Goal: Task Accomplishment & Management: Complete application form

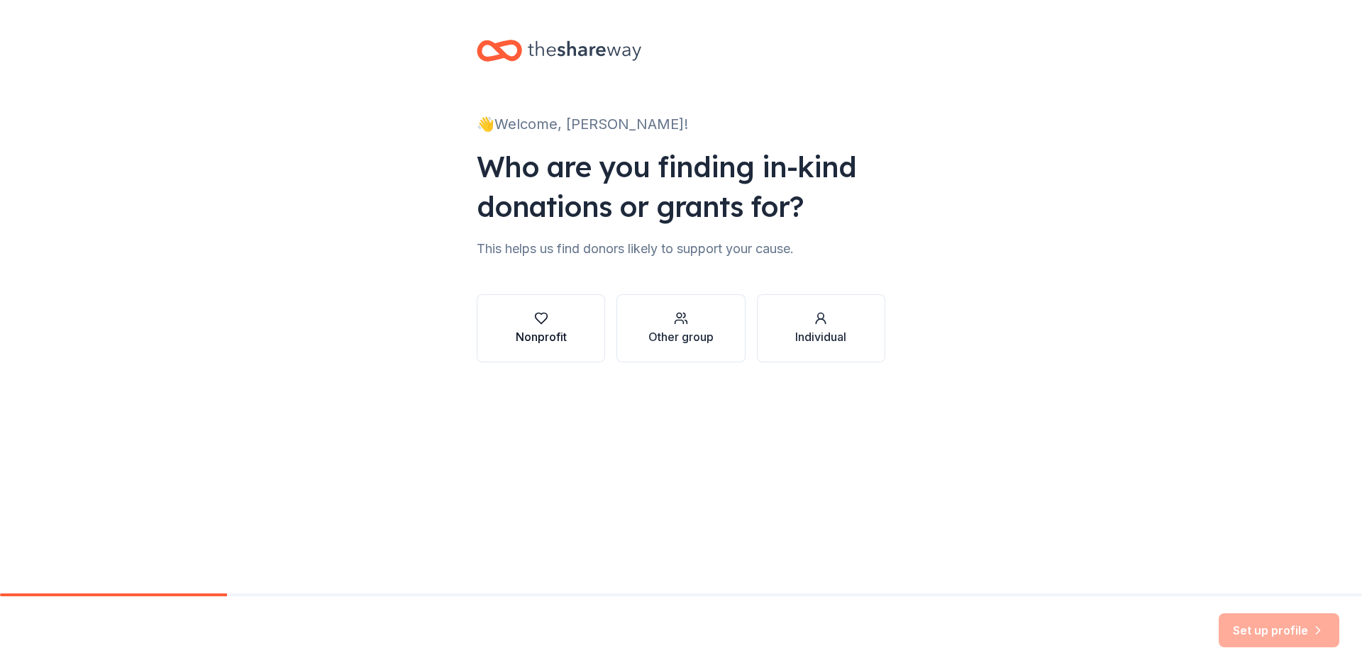
click at [560, 334] on div "Nonprofit" at bounding box center [541, 336] width 51 height 17
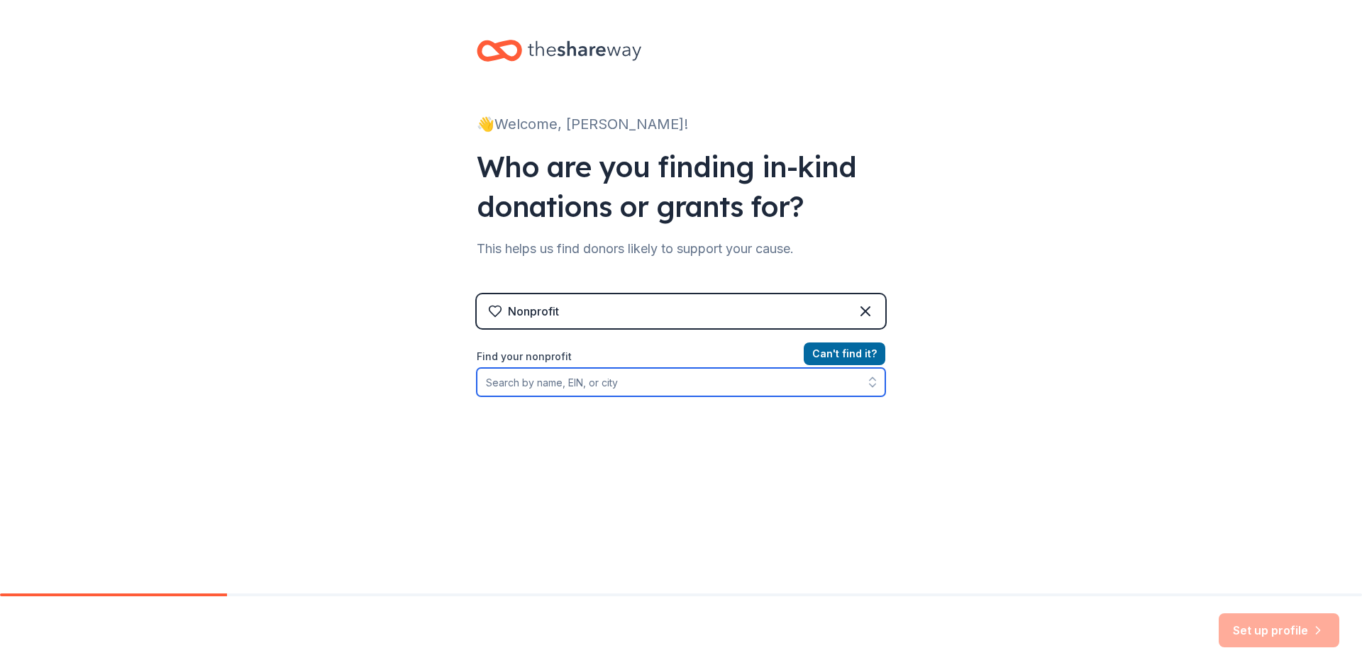
click at [587, 388] on input "Find your nonprofit" at bounding box center [681, 382] width 409 height 28
type input "51-01"
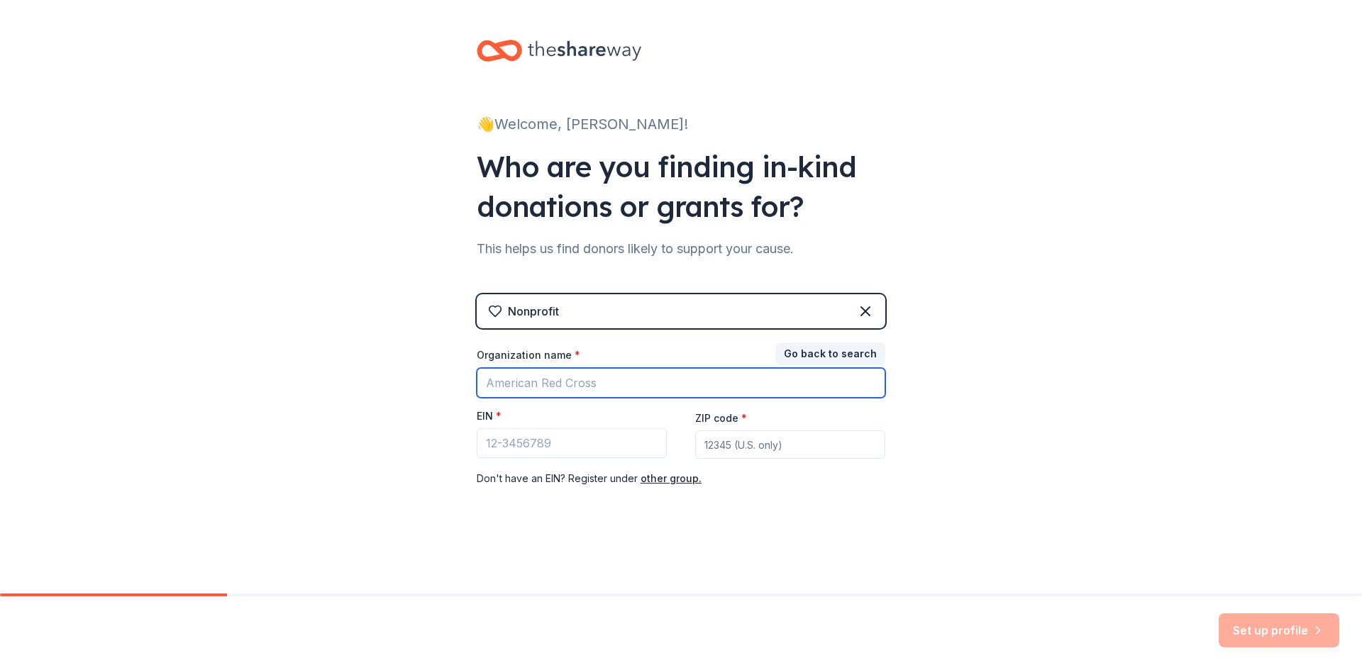
click at [544, 384] on input "Organization name *" at bounding box center [681, 383] width 409 height 30
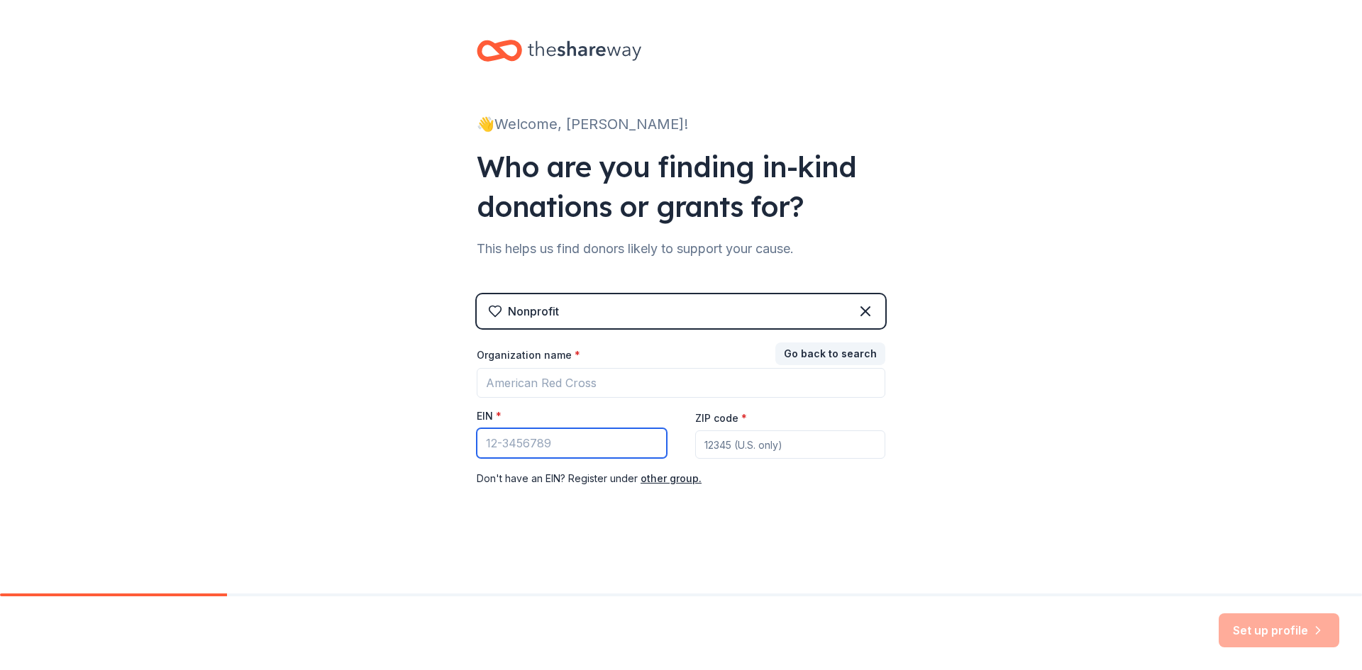
click at [499, 446] on input "EIN *" at bounding box center [572, 443] width 190 height 30
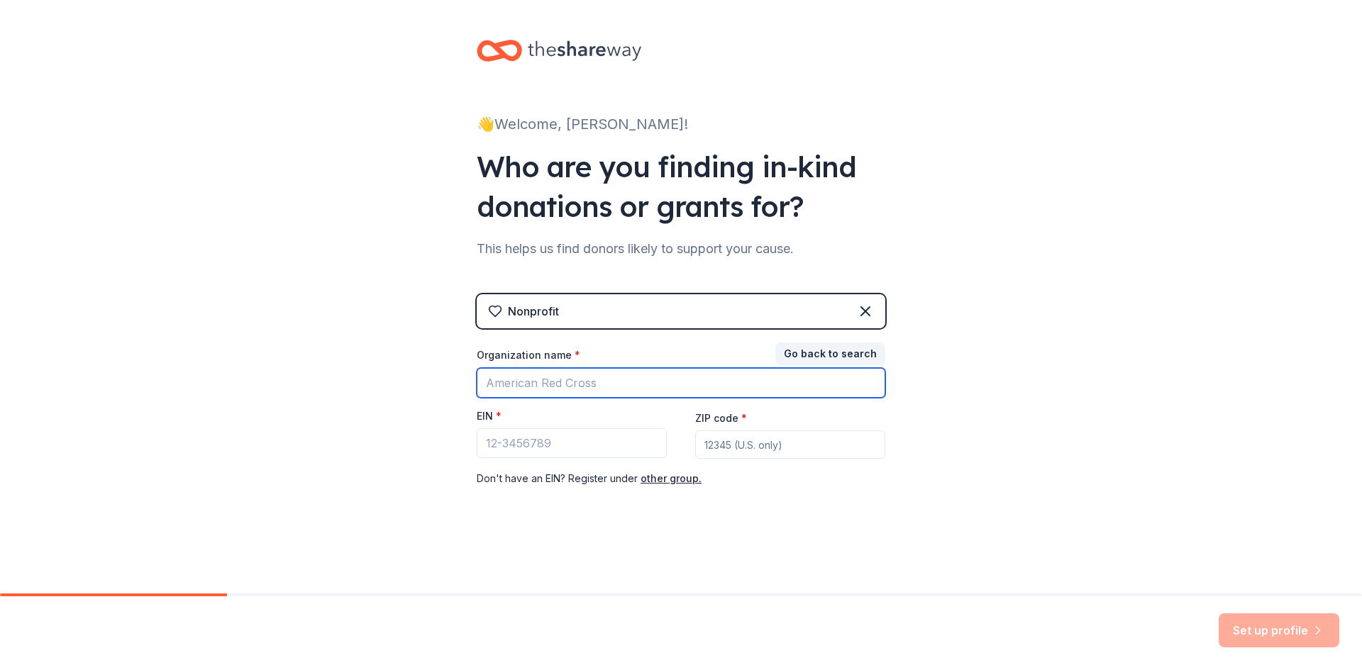
click at [580, 379] on input "Organization name *" at bounding box center [681, 383] width 409 height 30
click at [562, 381] on input "Organization name *" at bounding box center [681, 383] width 409 height 30
paste input "College Park Parent Teacher Organization"
type input "College Park Parent Teacher Organization"
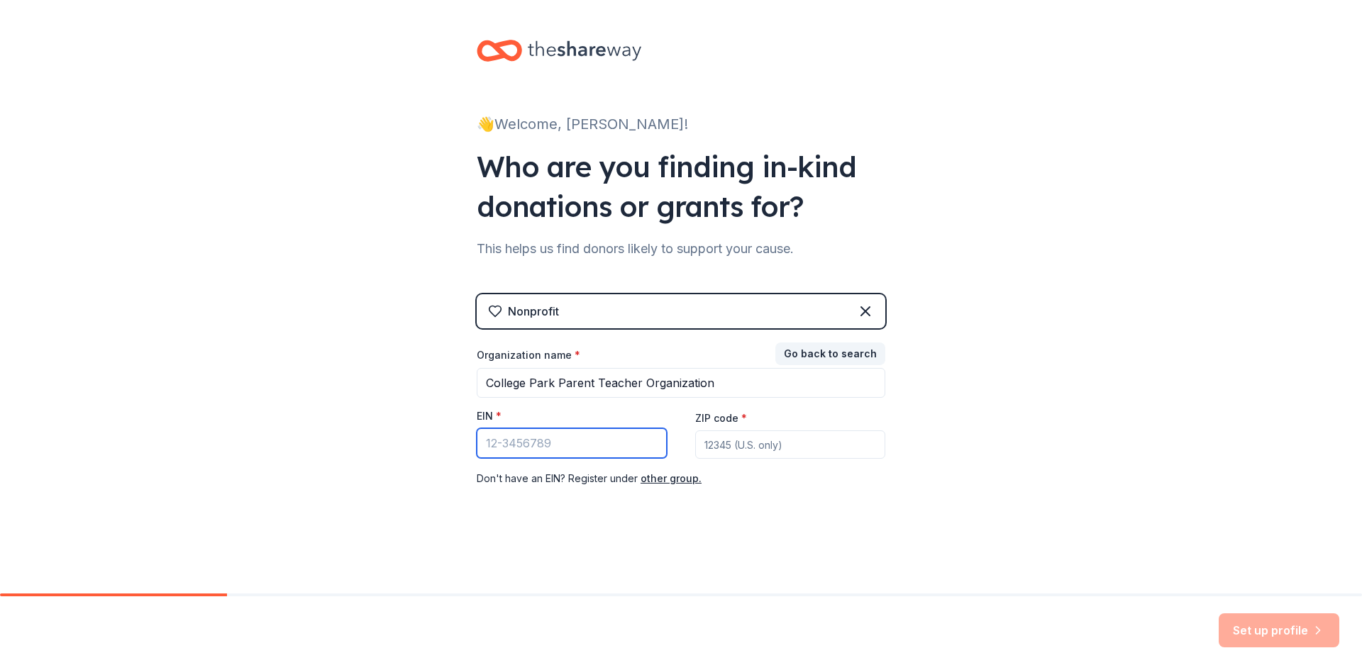
click at [582, 450] on input "EIN *" at bounding box center [572, 443] width 190 height 30
paste input "[US_EMPLOYER_IDENTIFICATION_NUMBER]"
type input "[US_EMPLOYER_IDENTIFICATION_NUMBER]"
click at [748, 437] on input "ZIP code *" at bounding box center [790, 445] width 190 height 28
type input "53129"
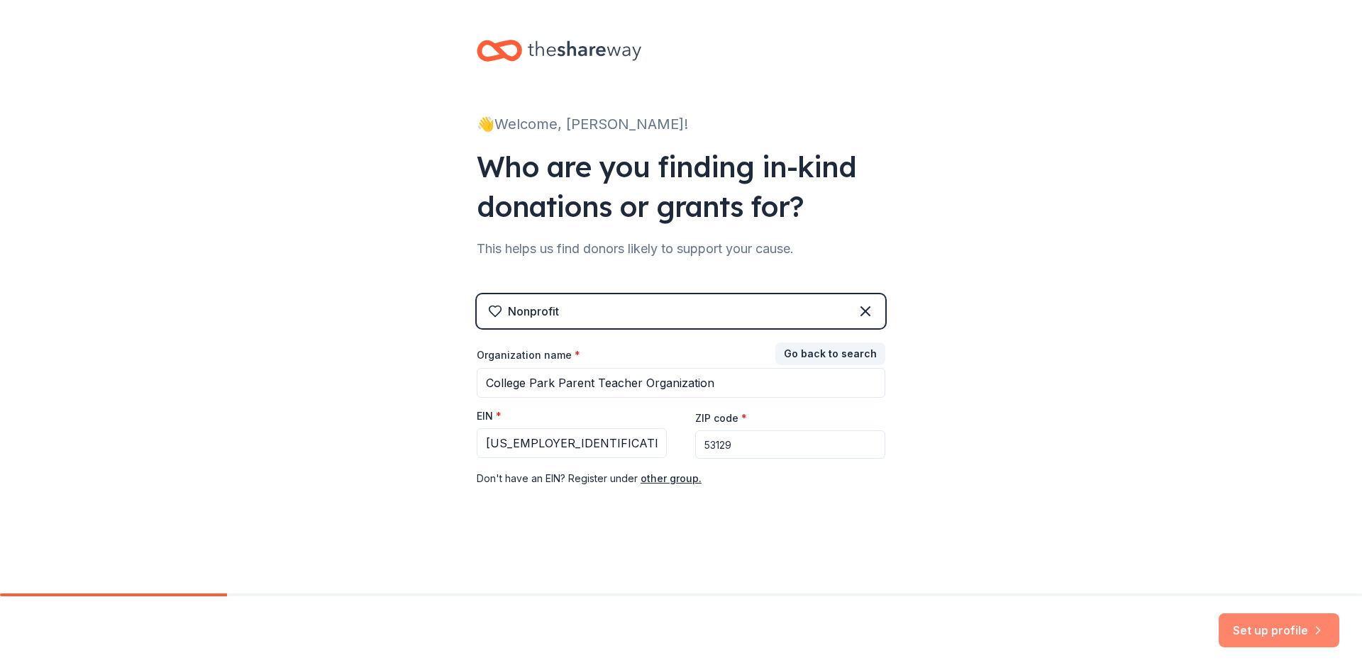
click at [1258, 623] on button "Set up profile" at bounding box center [1279, 631] width 121 height 34
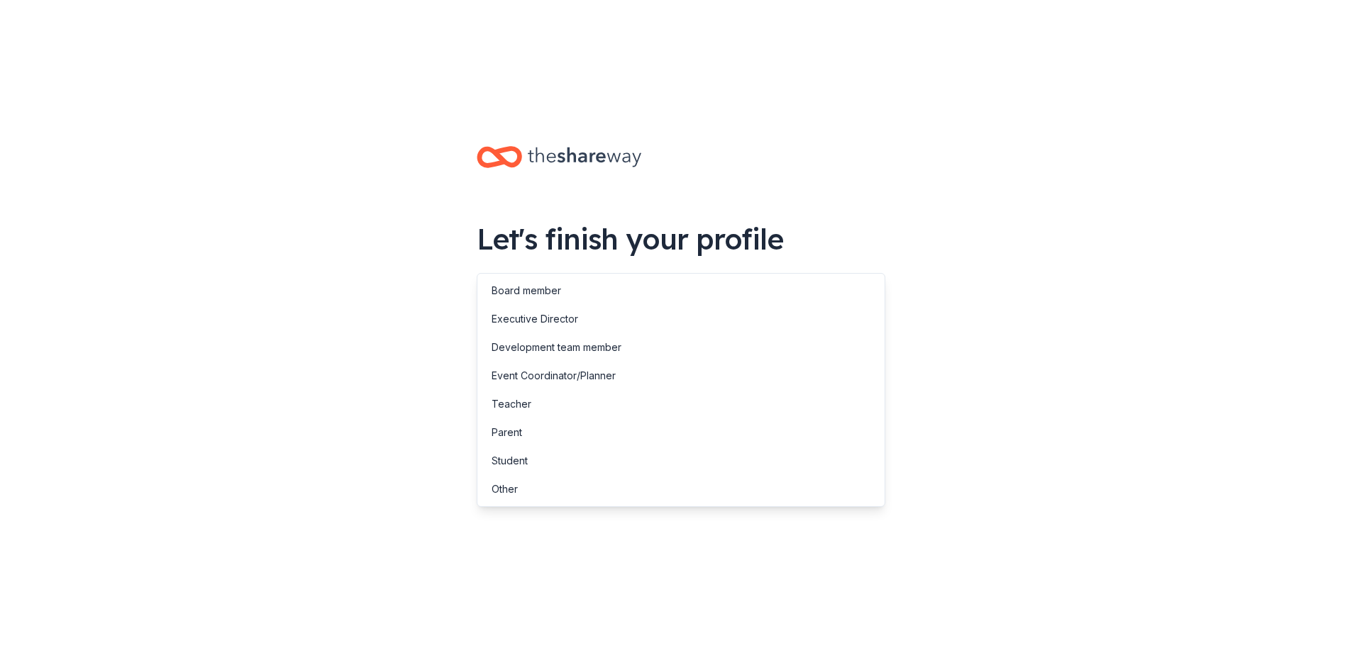
click at [579, 344] on button "button" at bounding box center [681, 359] width 409 height 30
click at [587, 373] on div "Event Coordinator/Planner" at bounding box center [554, 375] width 124 height 17
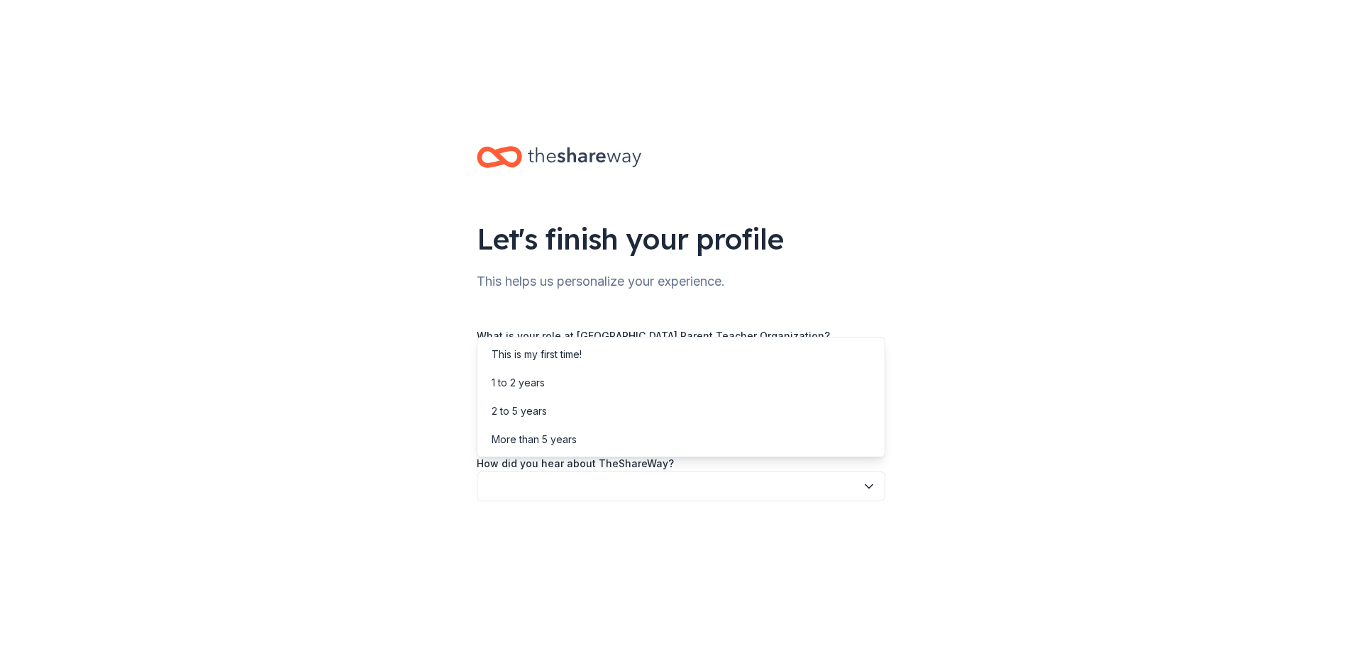
click at [561, 408] on button "button" at bounding box center [681, 423] width 409 height 30
click at [559, 376] on div "1 to 2 years" at bounding box center [680, 383] width 401 height 28
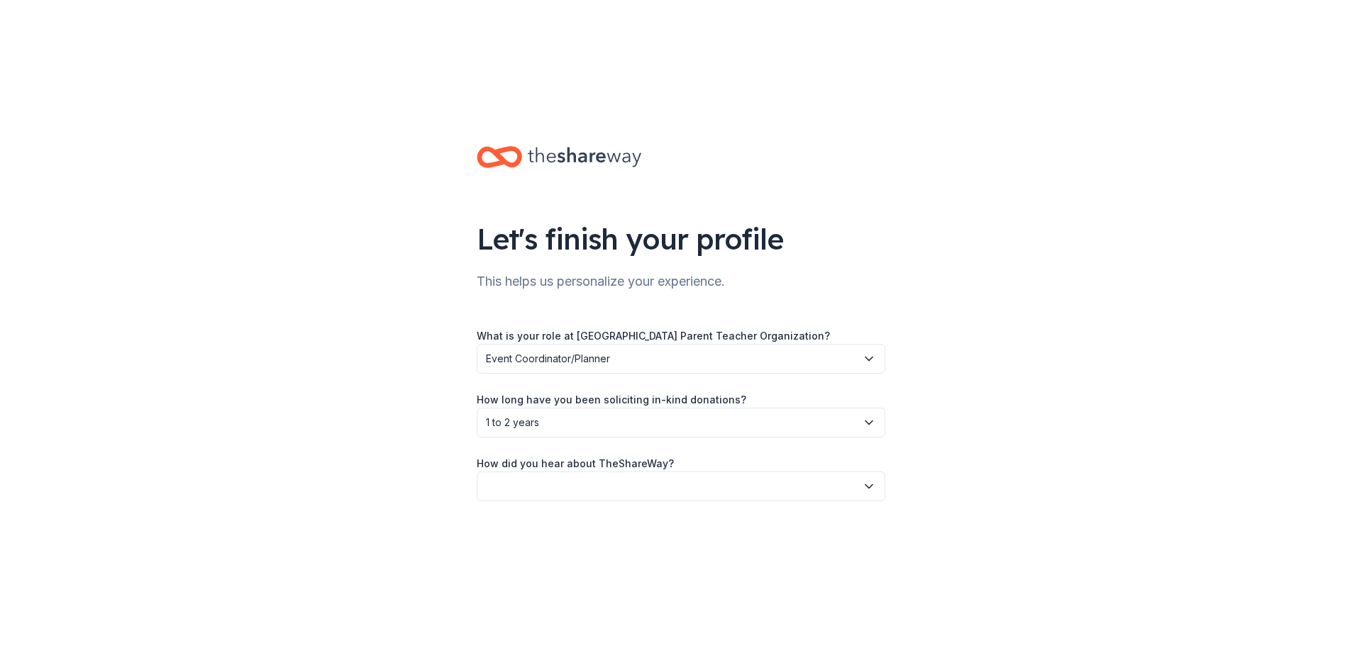
click at [559, 472] on button "button" at bounding box center [681, 487] width 409 height 30
click at [560, 414] on div "Friend or colleague" at bounding box center [538, 418] width 92 height 17
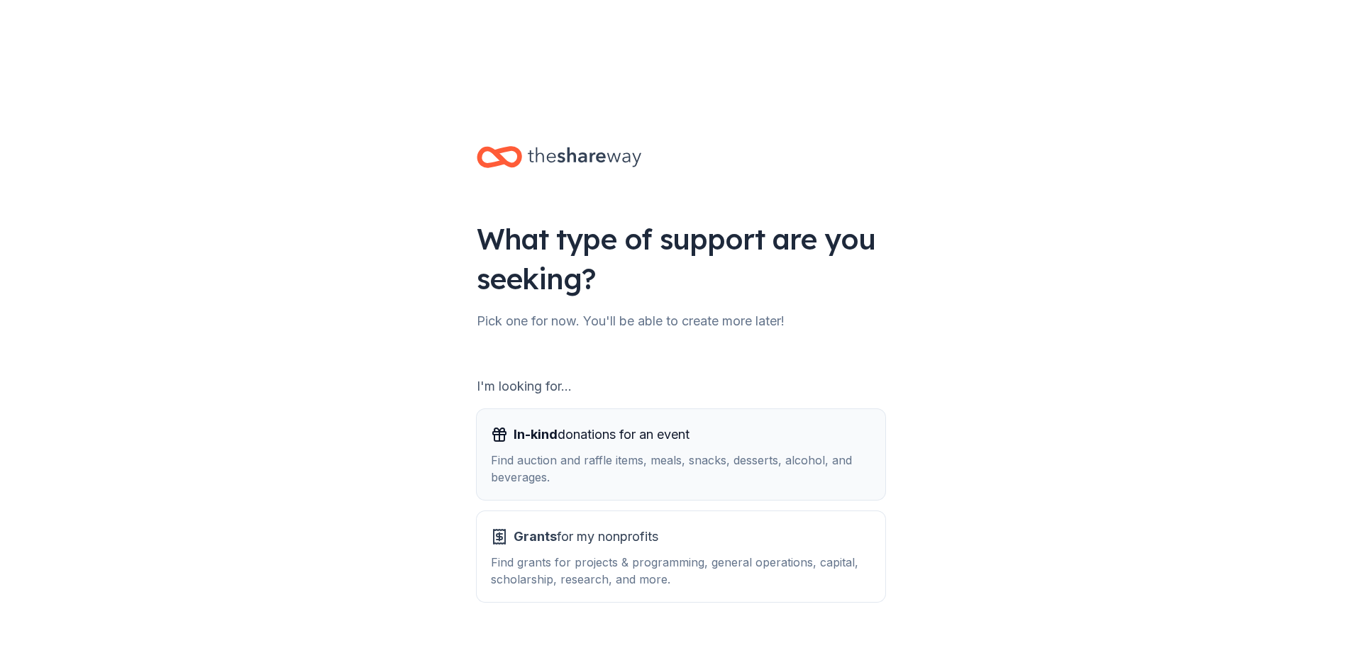
click at [663, 452] on div "Find auction and raffle items, meals, snacks, desserts, alcohol, and beverages." at bounding box center [681, 469] width 380 height 34
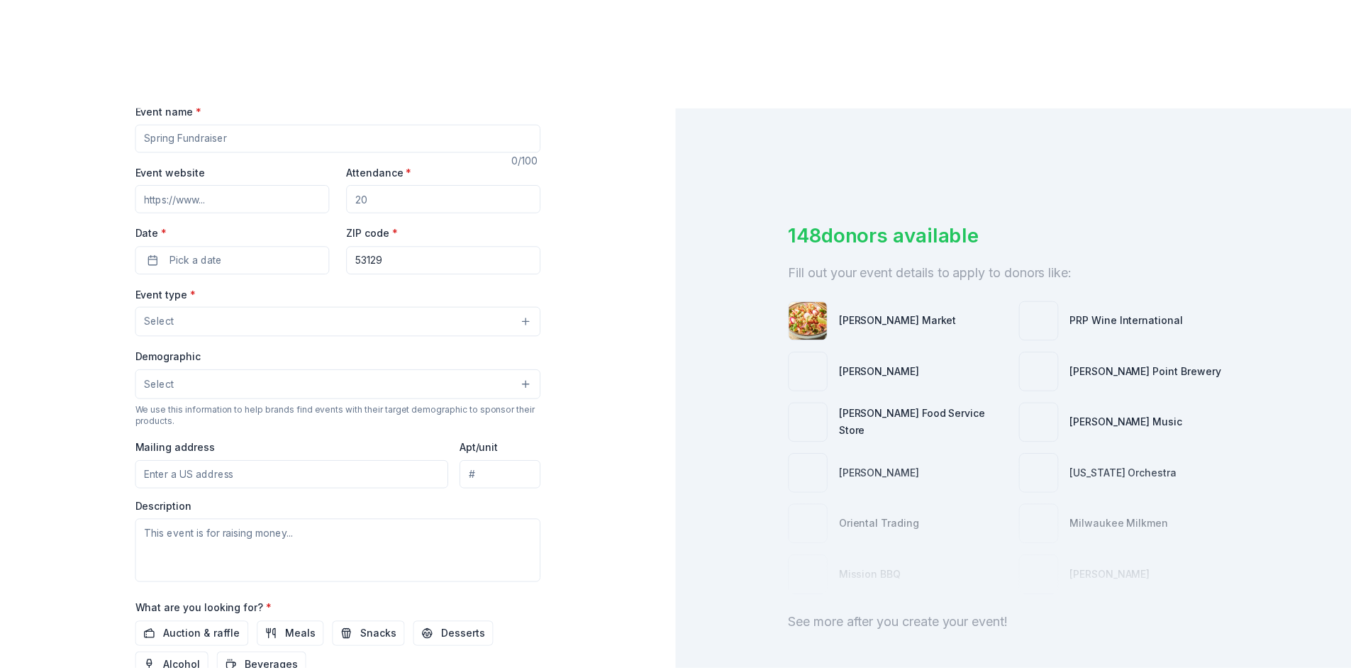
scroll to position [350, 0]
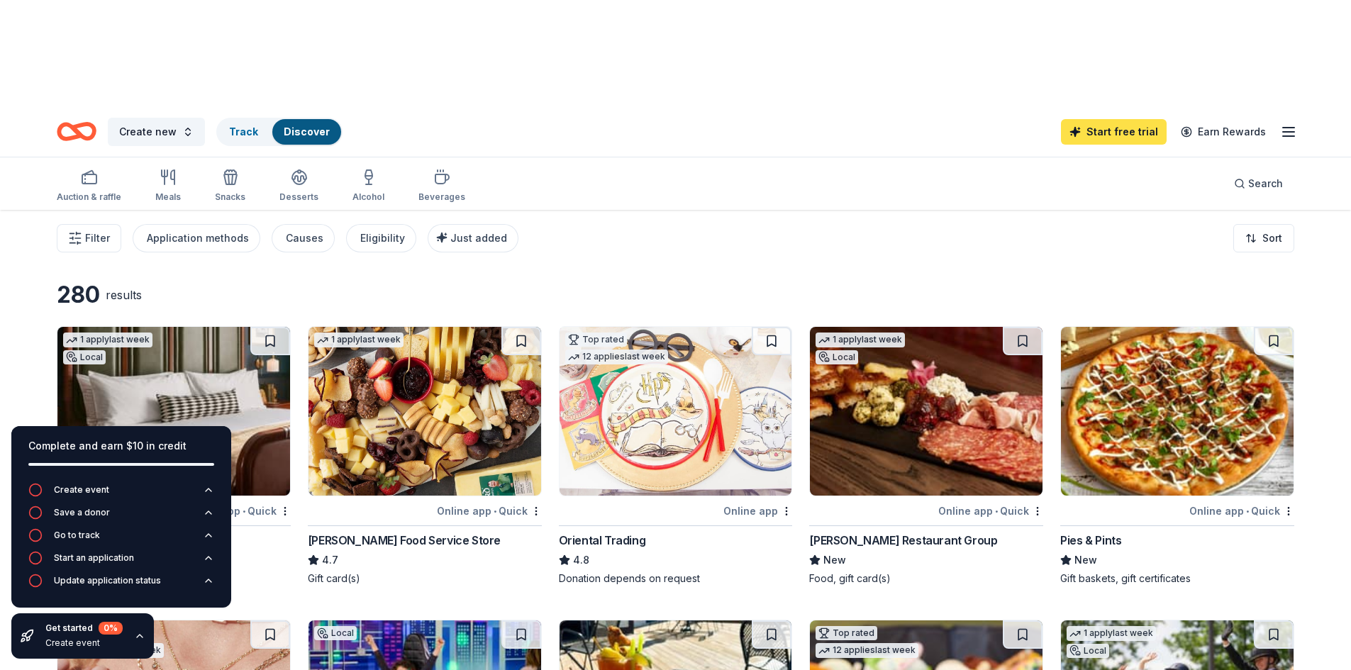
click at [1102, 119] on link "Start free trial" at bounding box center [1114, 132] width 106 height 26
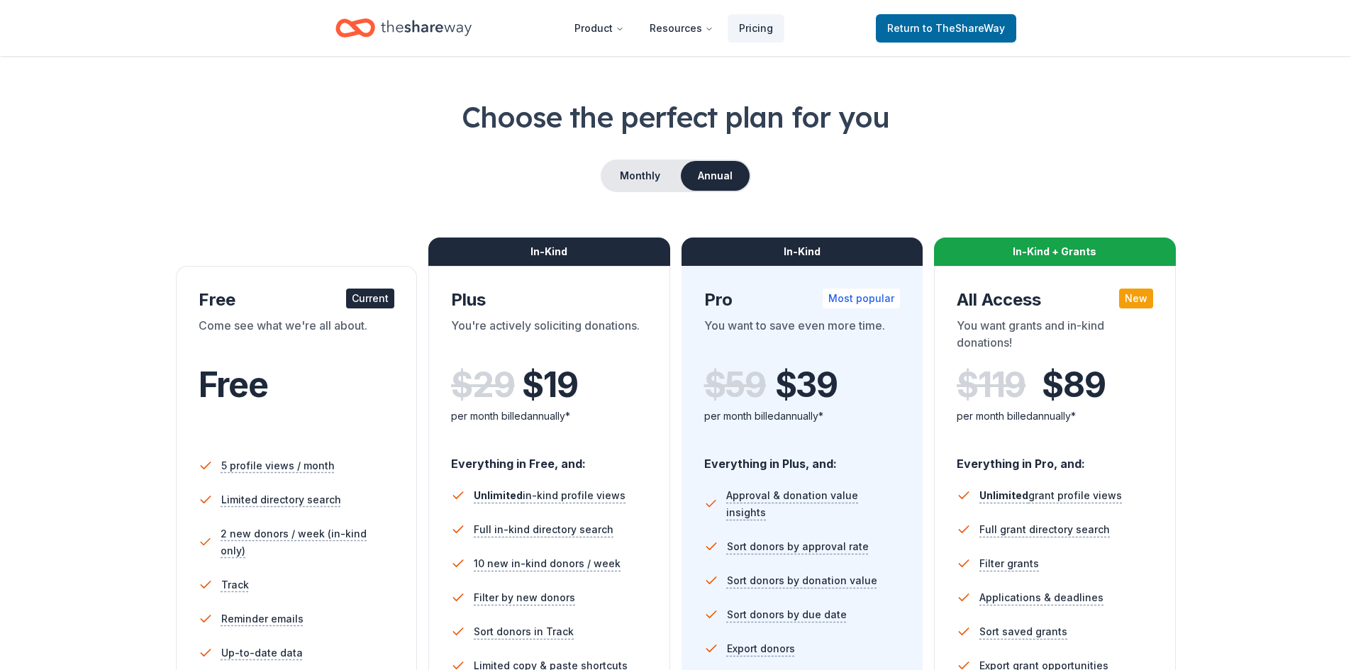
scroll to position [71, 0]
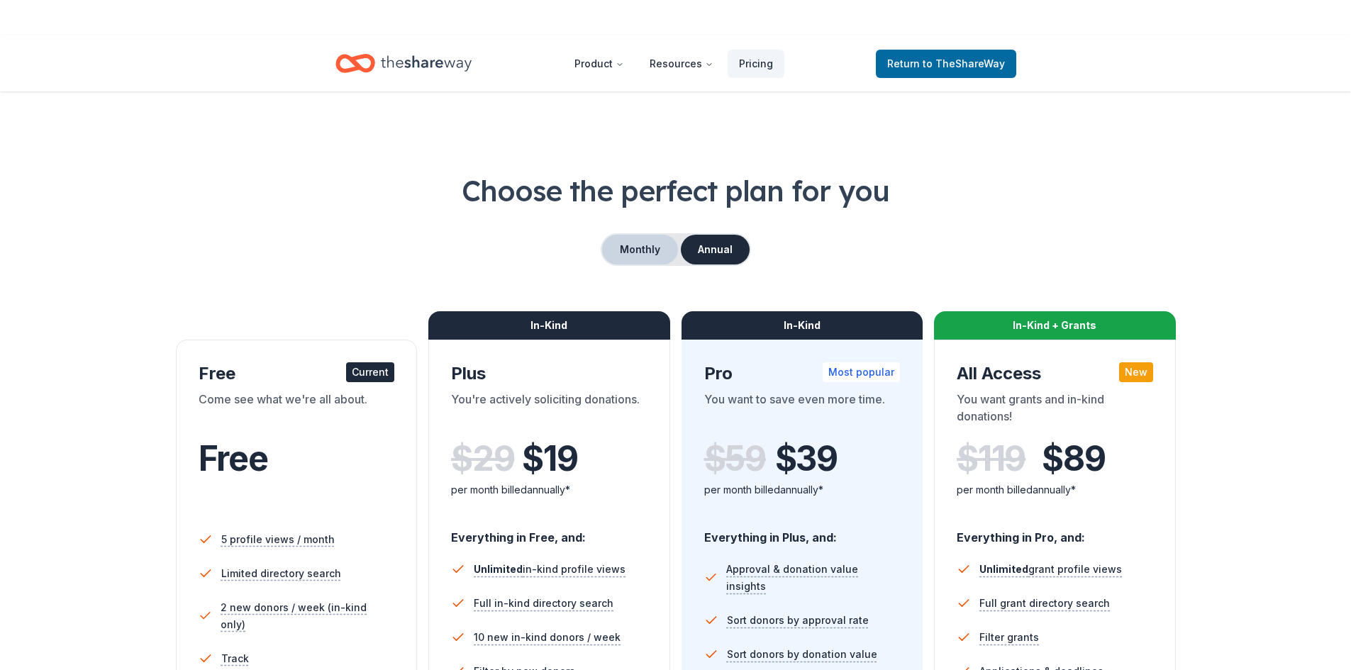
click at [648, 235] on button "Monthly" at bounding box center [640, 250] width 76 height 30
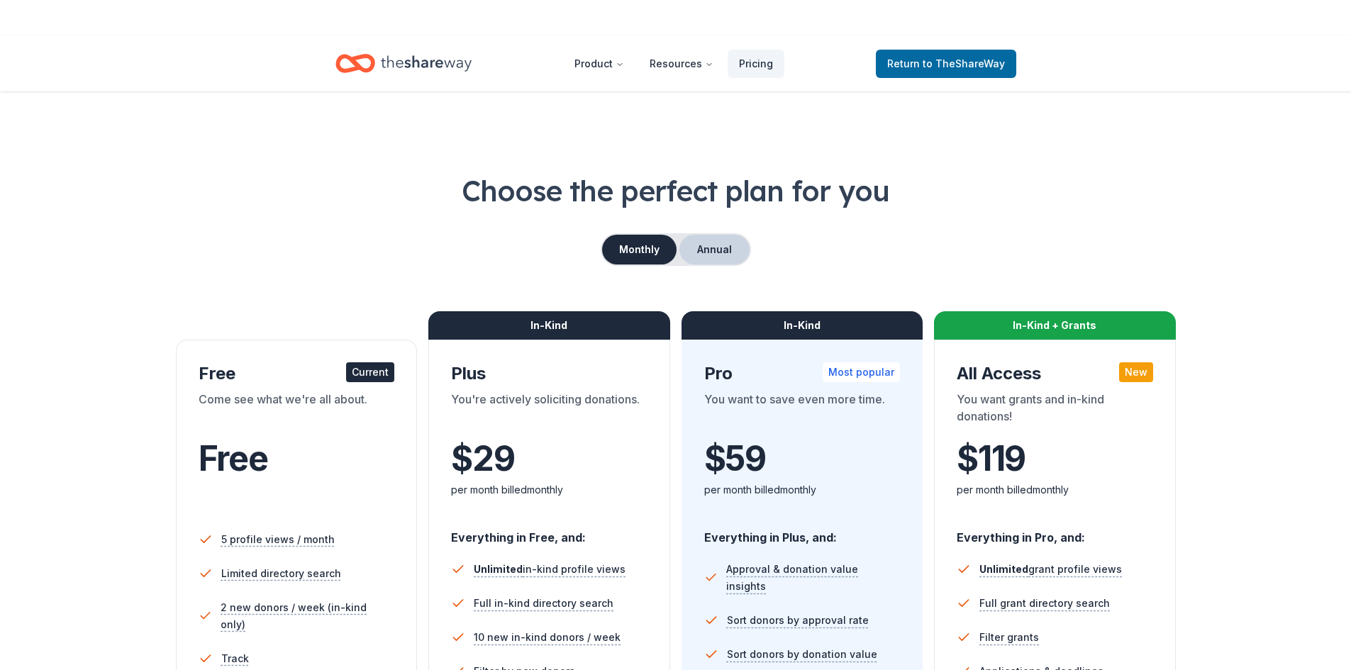
click at [719, 235] on button "Annual" at bounding box center [714, 250] width 70 height 30
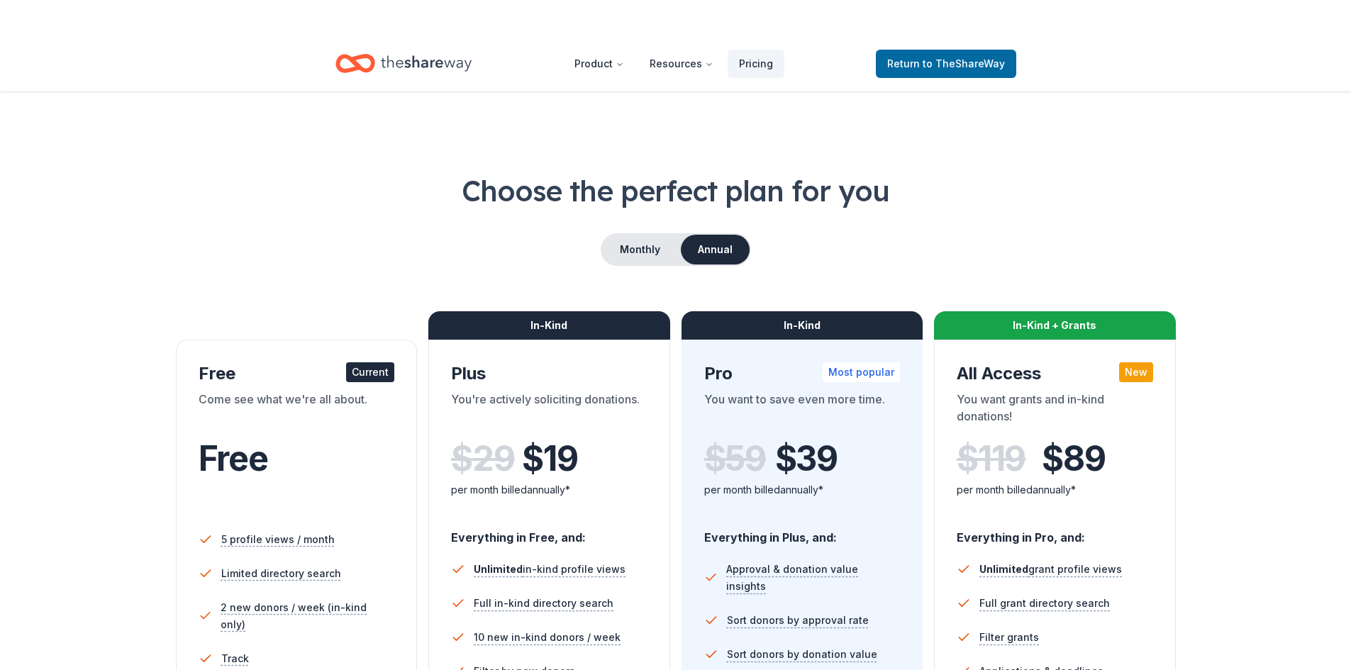
click at [240, 431] on div "Free" at bounding box center [297, 474] width 196 height 87
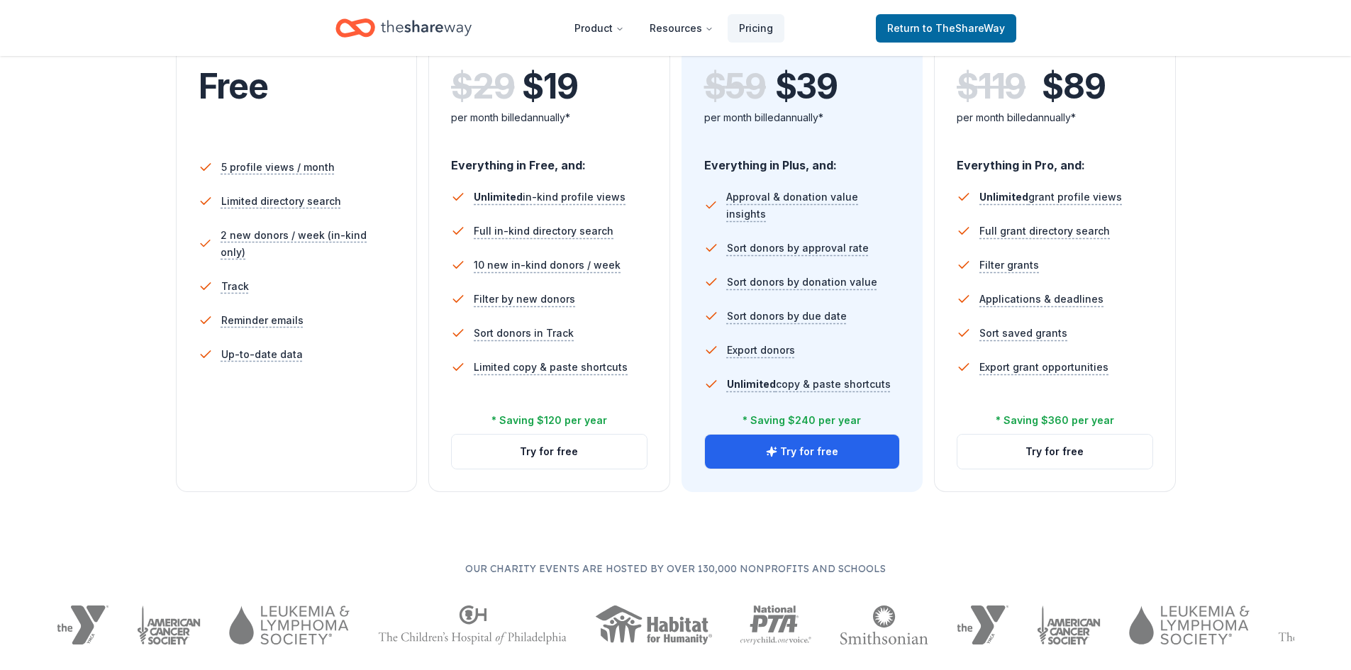
scroll to position [496, 0]
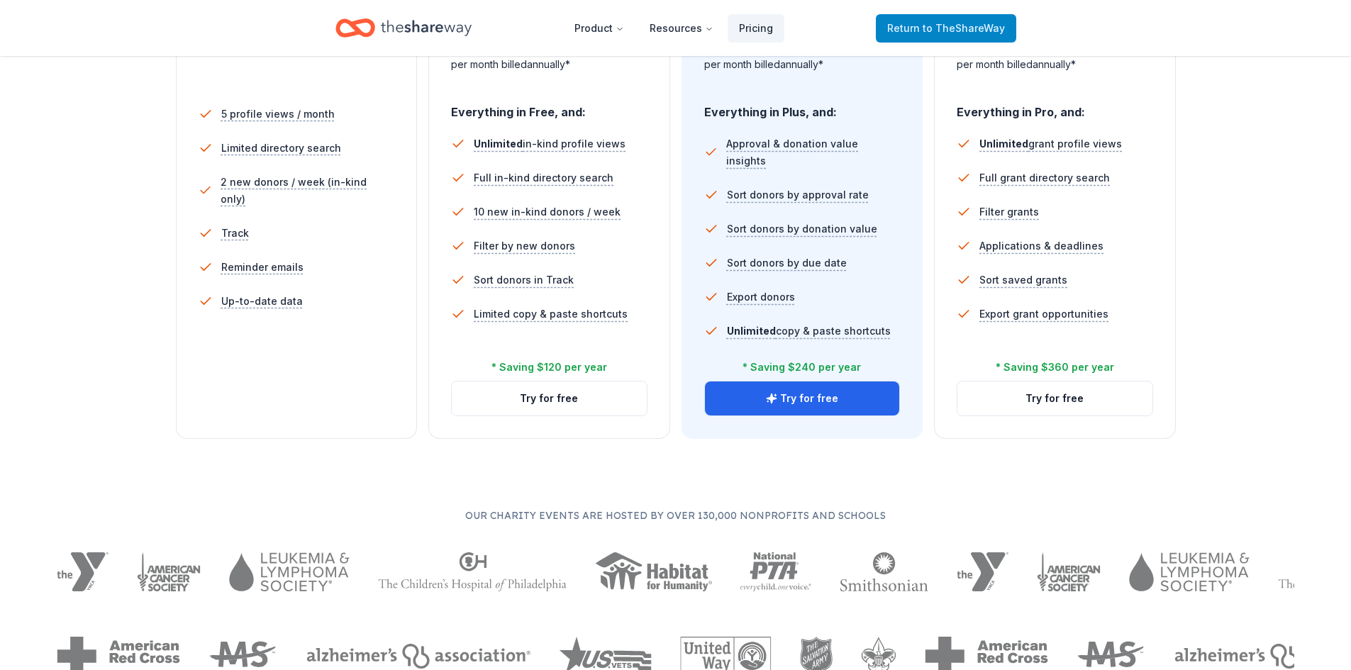
click at [931, 23] on span "to TheShareWay" at bounding box center [964, 28] width 82 height 12
